Goal: Task Accomplishment & Management: Use online tool/utility

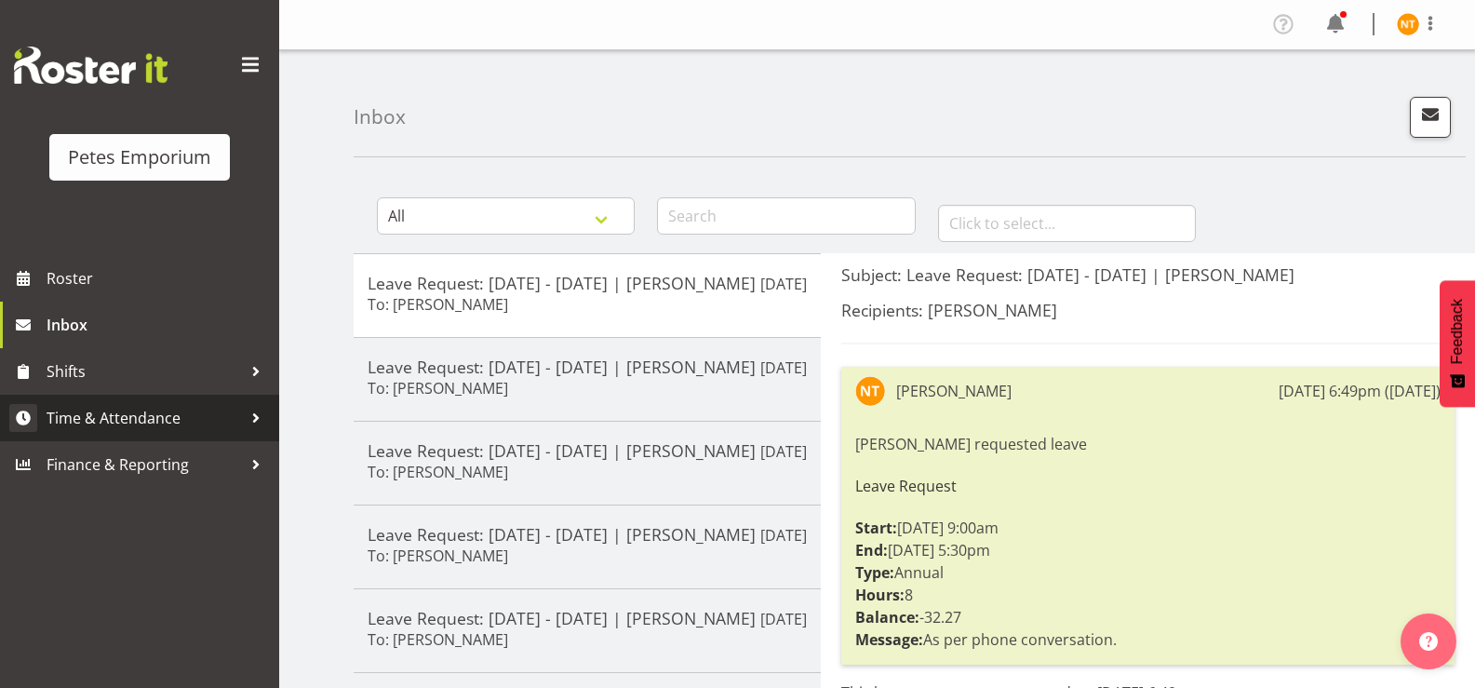
click at [107, 414] on span "Time & Attendance" at bounding box center [144, 418] width 195 height 28
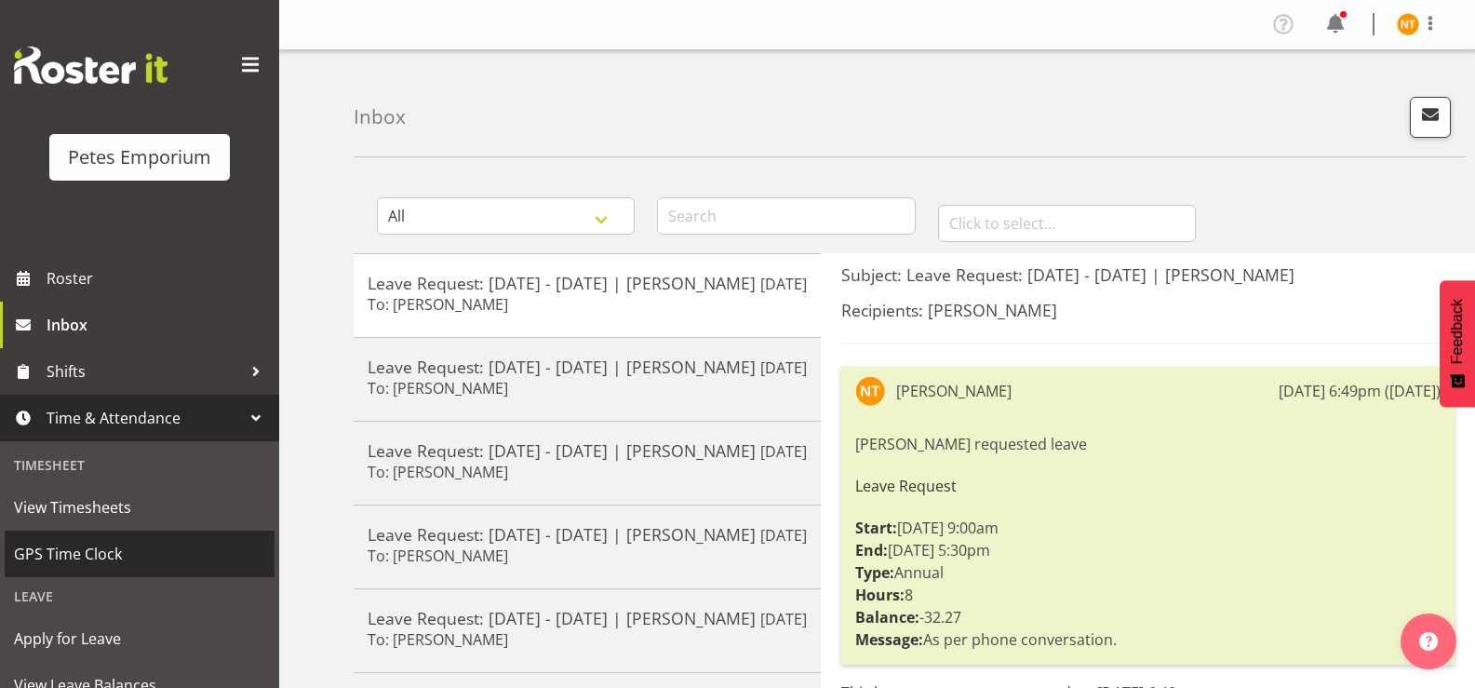
click at [93, 557] on span "GPS Time Clock" at bounding box center [139, 554] width 251 height 28
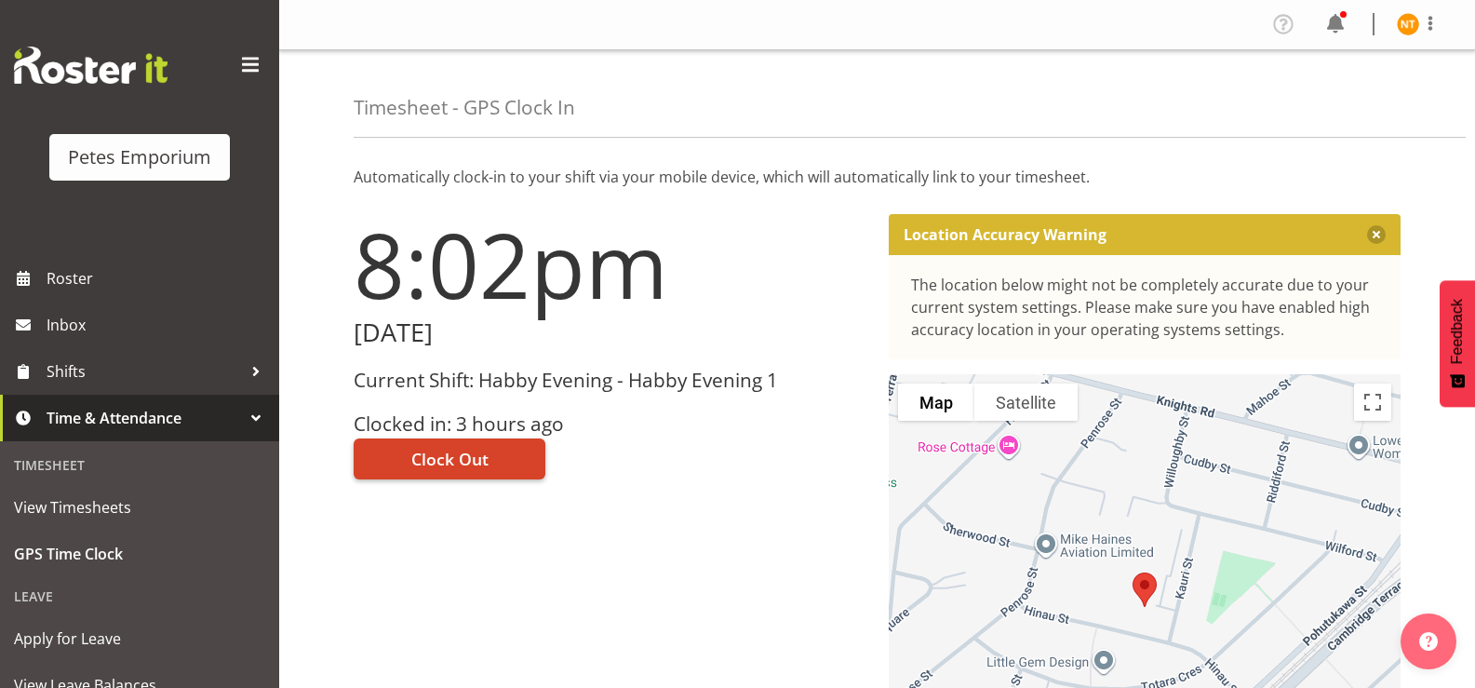
click at [446, 462] on span "Clock Out" at bounding box center [449, 459] width 77 height 24
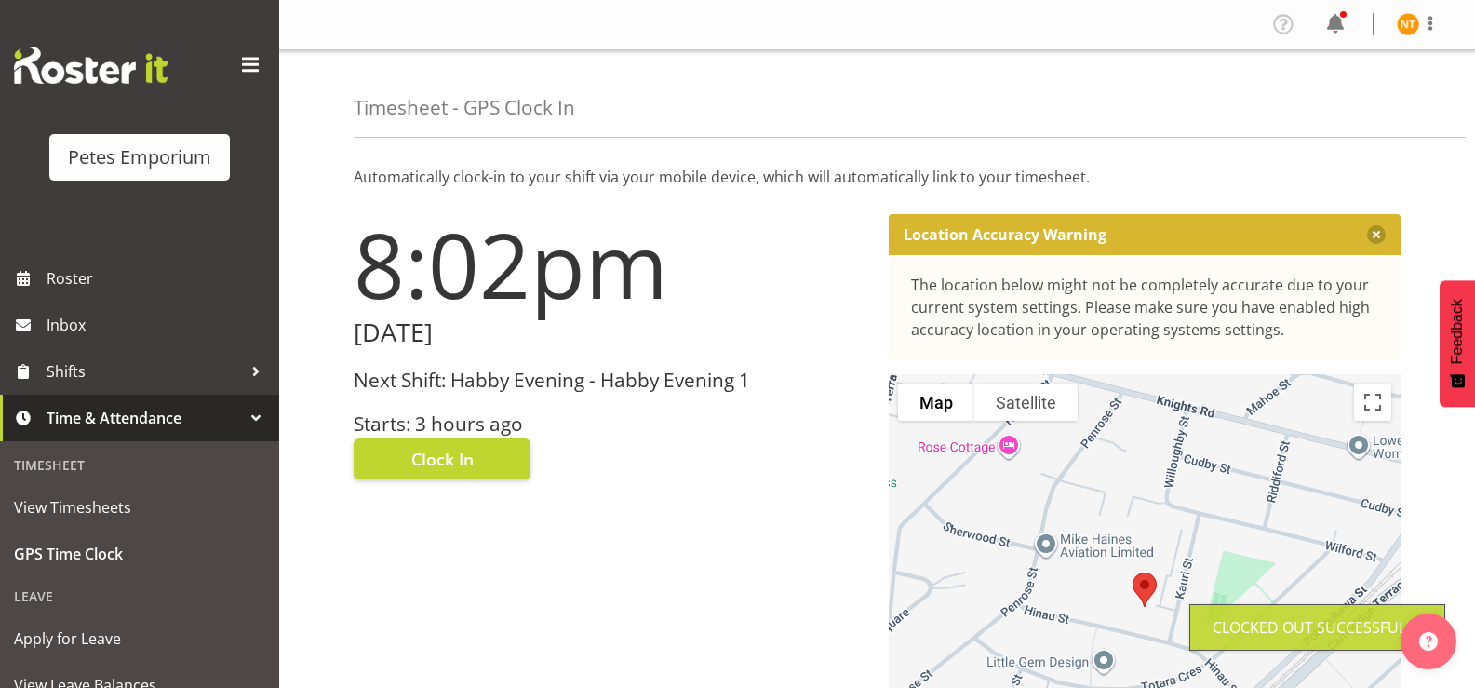
click at [1419, 26] on img at bounding box center [1408, 24] width 22 height 22
click at [1338, 102] on link "Log Out" at bounding box center [1352, 98] width 179 height 34
